Goal: Find specific page/section: Find specific page/section

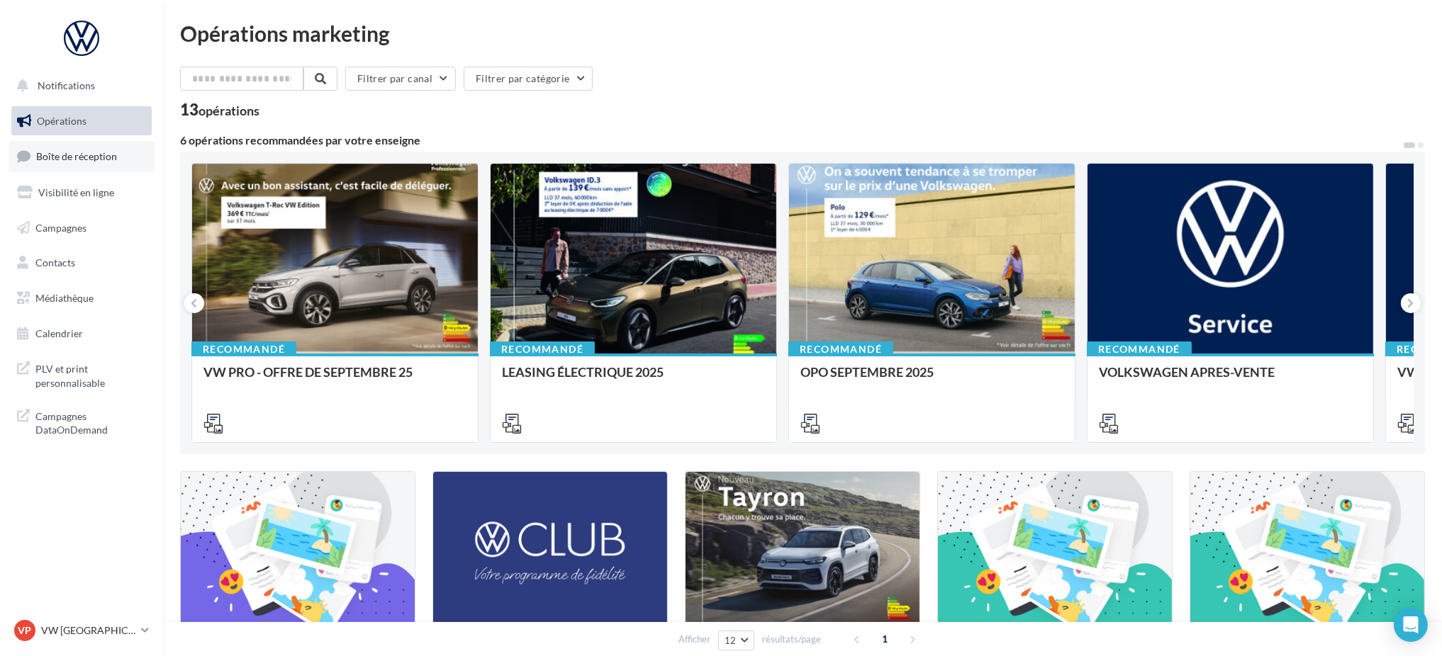
click at [94, 164] on link "Boîte de réception" at bounding box center [82, 156] width 146 height 30
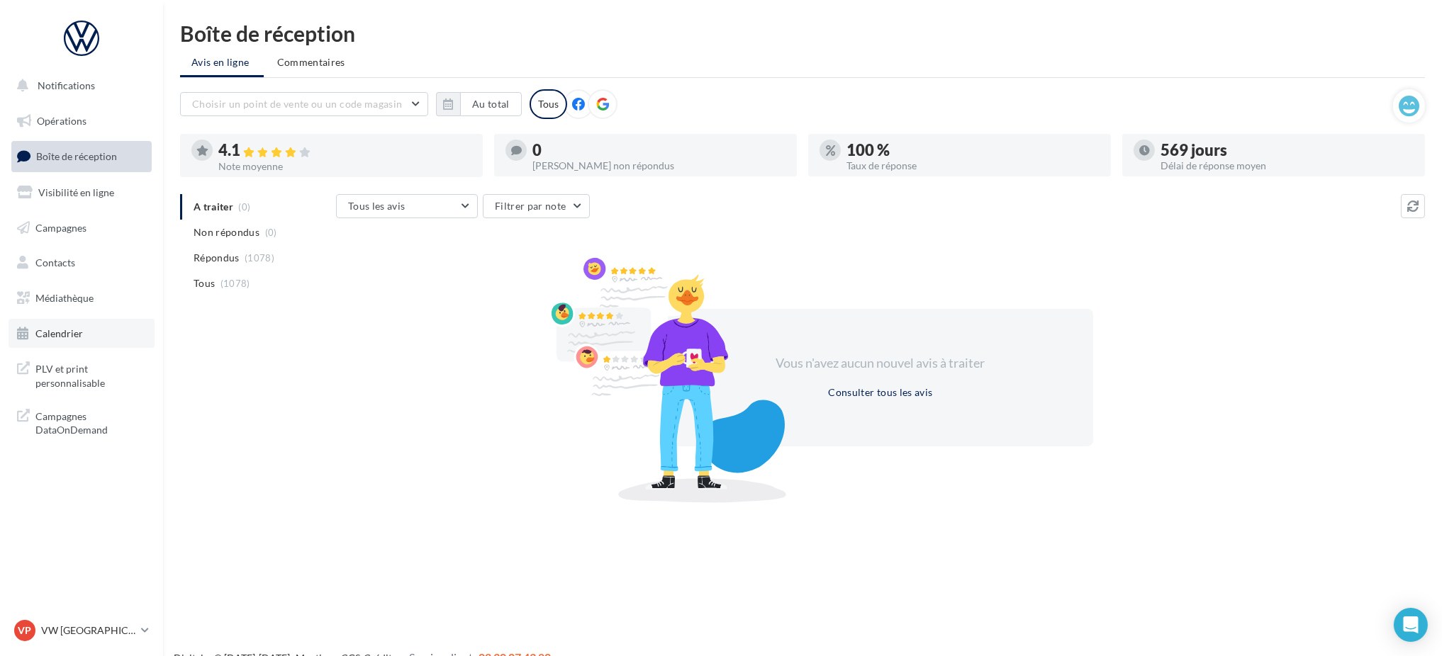
scroll to position [23, 0]
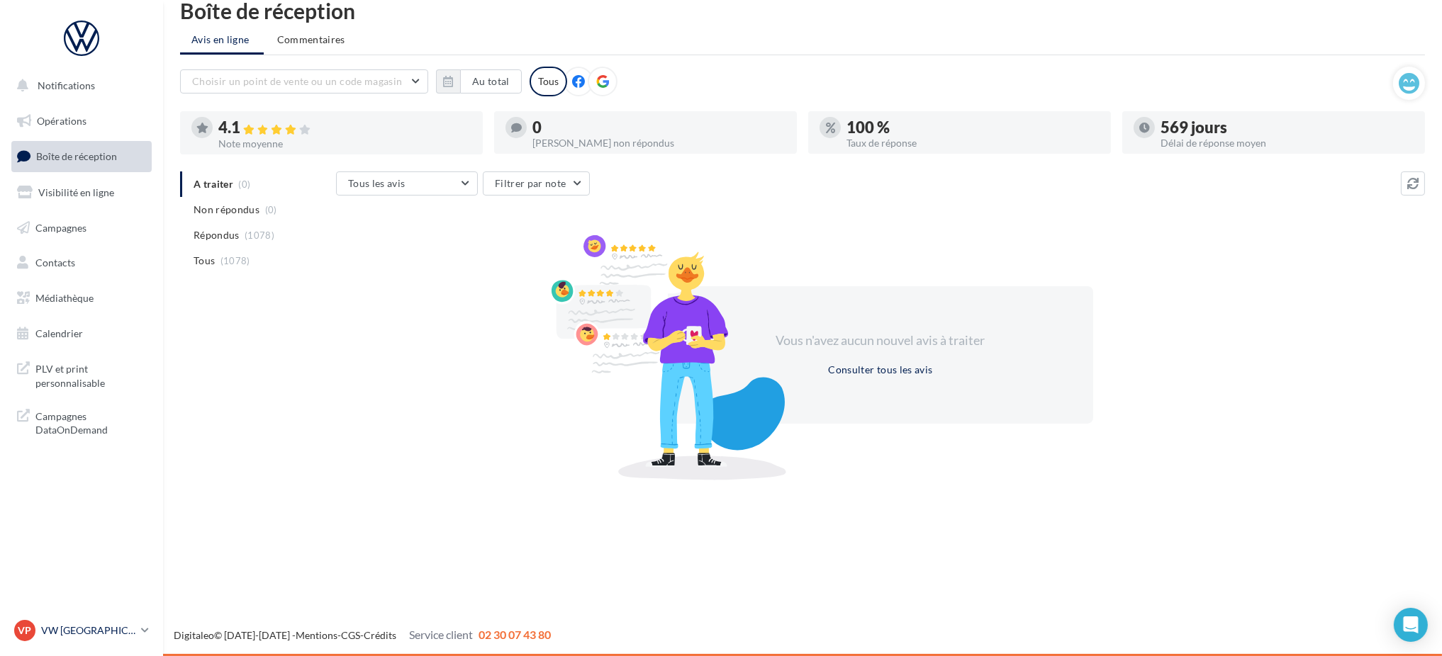
click at [99, 624] on p "VW [GEOGRAPHIC_DATA] 13" at bounding box center [88, 631] width 94 height 14
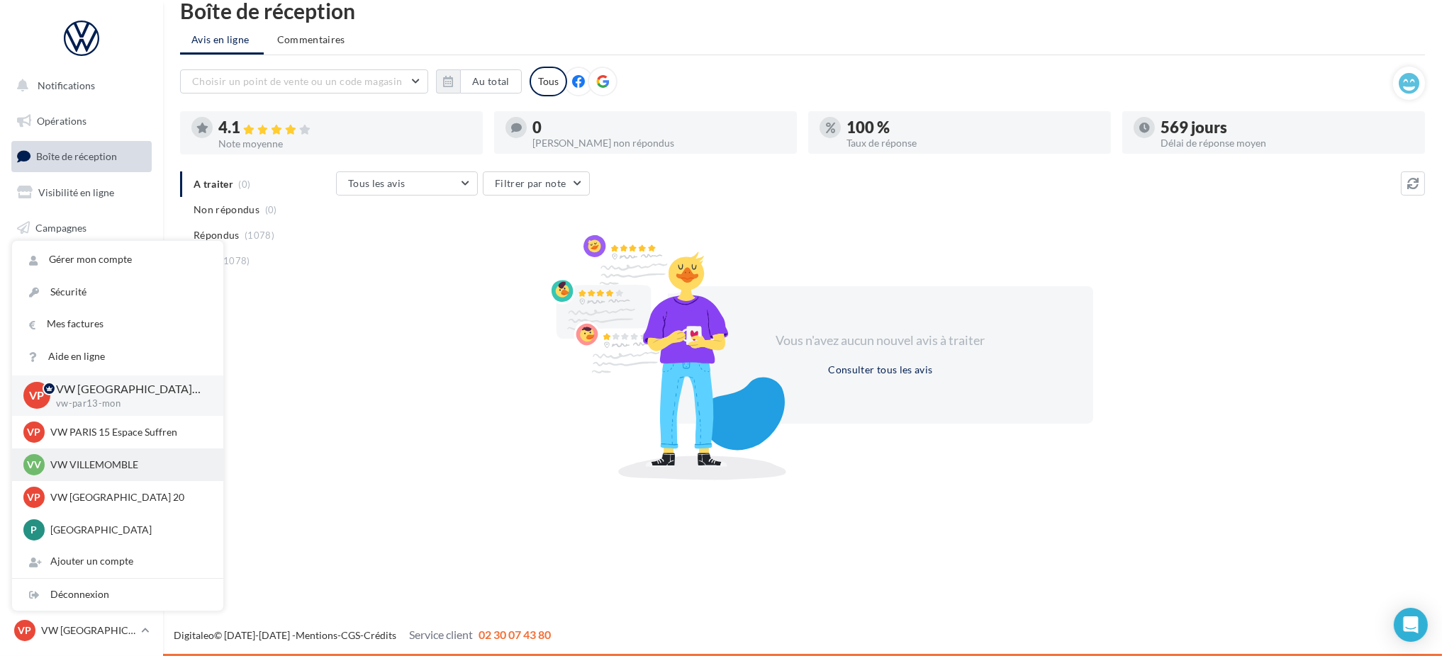
click at [142, 455] on div "VV VW VILLEMOMBLE vw-vil-mon" at bounding box center [117, 464] width 189 height 21
